Goal: Task Accomplishment & Management: Manage account settings

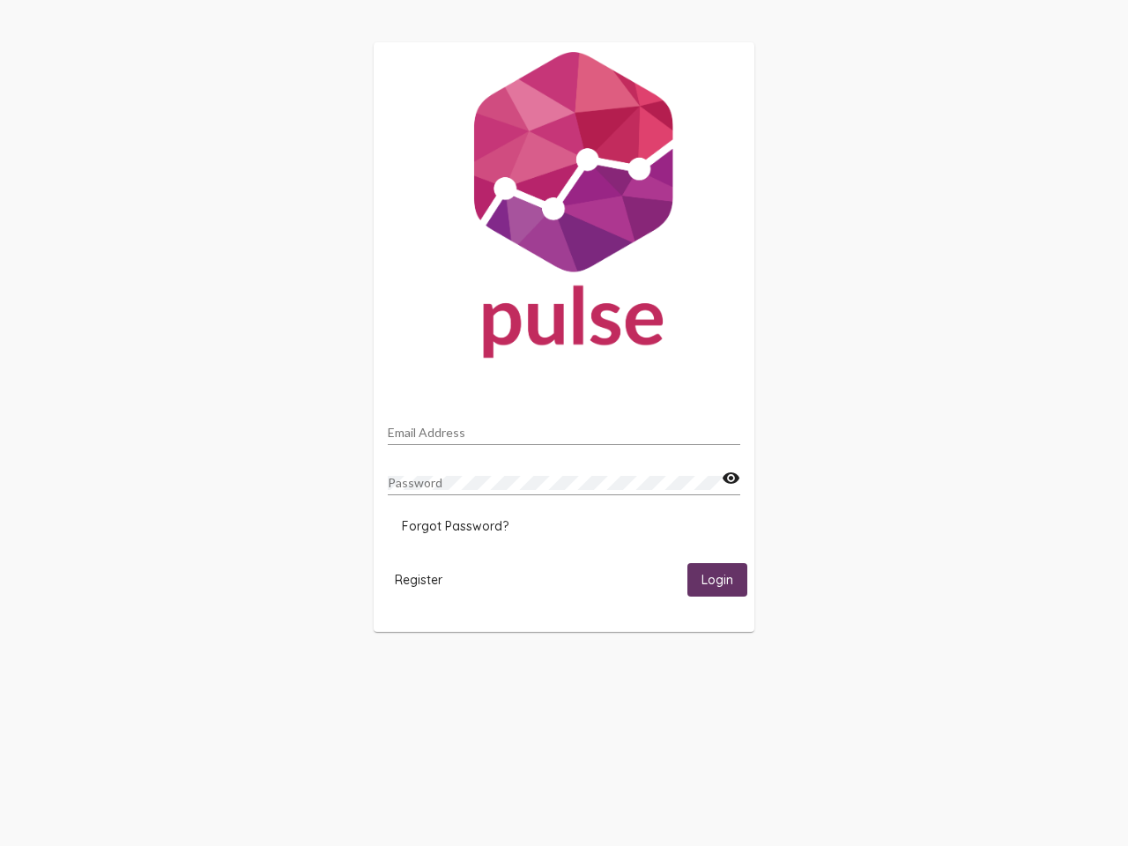
click at [564, 427] on input "Email Address" at bounding box center [564, 433] width 353 height 14
click at [731, 479] on mat-icon "visibility" at bounding box center [731, 478] width 19 height 21
click at [455, 526] on span "Forgot Password?" at bounding box center [455, 526] width 107 height 16
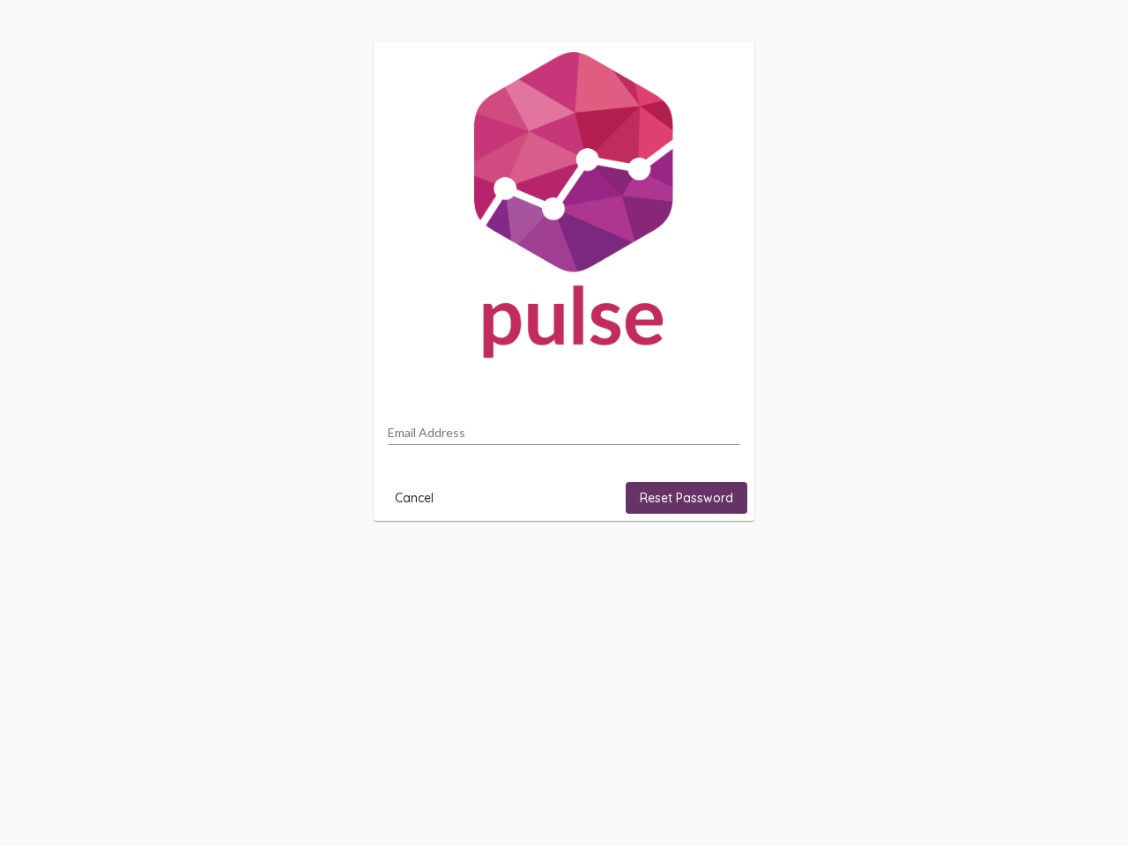
click at [419, 563] on html "Email Address Cancel Reset Password" at bounding box center [564, 281] width 1128 height 563
click at [717, 563] on html "Email Address Cancel Reset Password" at bounding box center [564, 281] width 1128 height 563
